Goal: Information Seeking & Learning: Learn about a topic

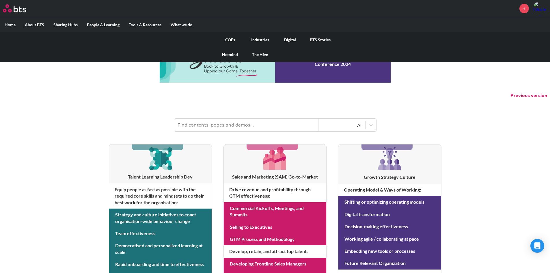
click at [228, 39] on link "COEs" at bounding box center [230, 39] width 30 height 15
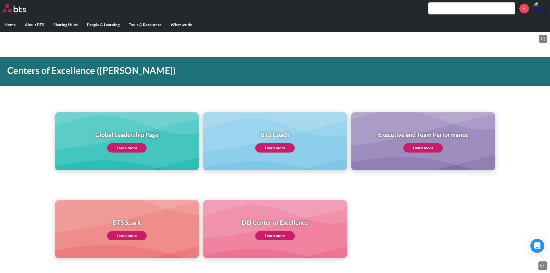
click at [118, 152] on link "Learn more" at bounding box center [127, 147] width 40 height 9
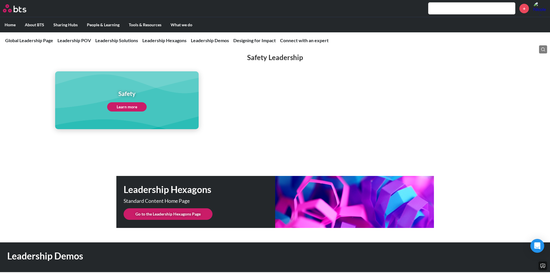
scroll to position [1359, 0]
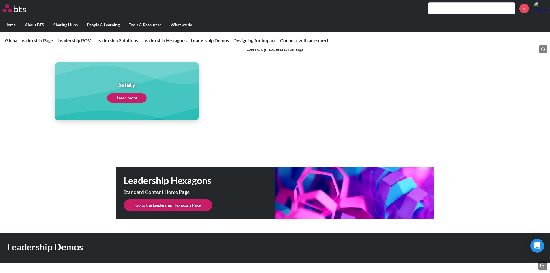
click at [166, 201] on link "Go to the Leadership Hexagons Page" at bounding box center [168, 205] width 89 height 12
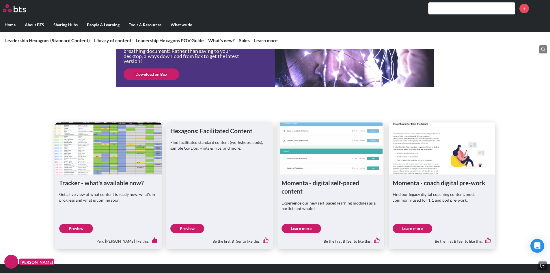
scroll to position [231, 0]
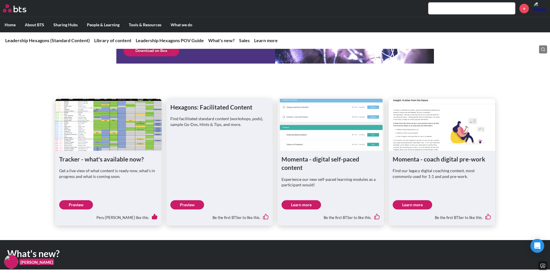
click at [80, 205] on link "Preview" at bounding box center [76, 204] width 34 height 9
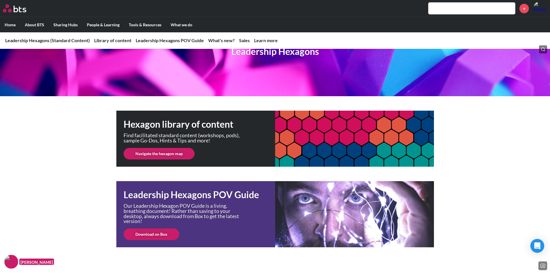
scroll to position [0, 0]
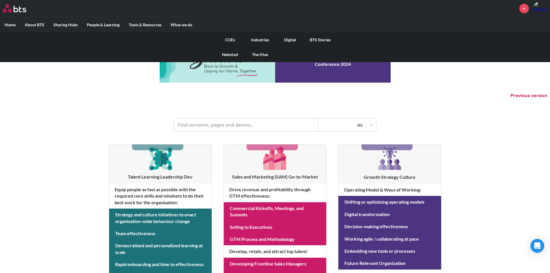
click at [231, 40] on link "COEs" at bounding box center [230, 39] width 30 height 15
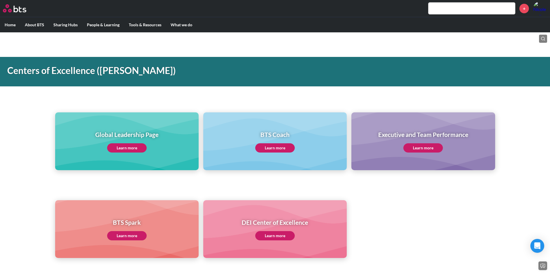
click at [136, 146] on link "Learn more" at bounding box center [127, 147] width 40 height 9
